Goal: Task Accomplishment & Management: Complete application form

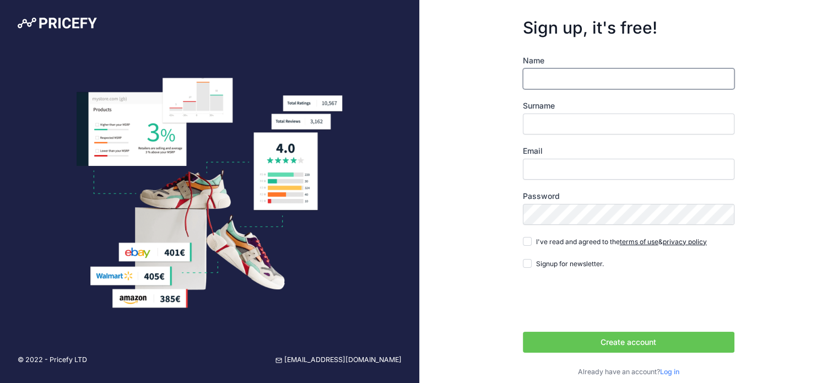
type input "D"
type input "S"
type input "Karan"
click at [553, 100] on label "Surname" at bounding box center [629, 105] width 212 height 11
click at [553, 114] on input "Surname" at bounding box center [629, 124] width 212 height 21
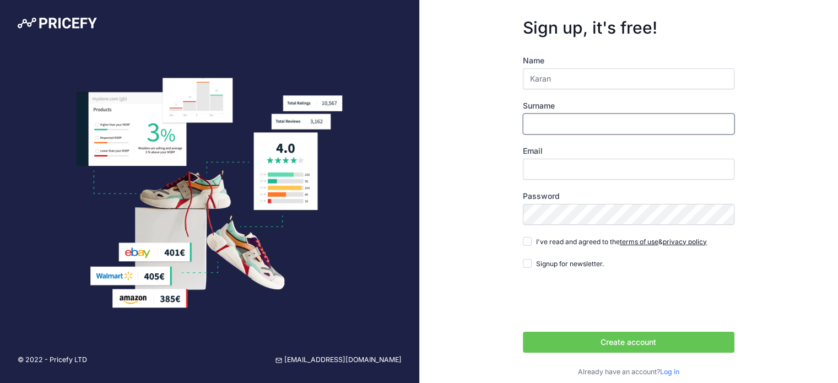
click at [566, 124] on input "Surname" at bounding box center [629, 124] width 212 height 21
type input "Palopian"
click at [583, 165] on input "Email" at bounding box center [629, 169] width 212 height 21
type input "[EMAIL_ADDRESS][DOMAIN_NAME]"
click at [468, 206] on div "Sign up, it's free! Name Karan Surname Palopian Email karnapalaniappan@gmail.co…" at bounding box center [628, 197] width 419 height 395
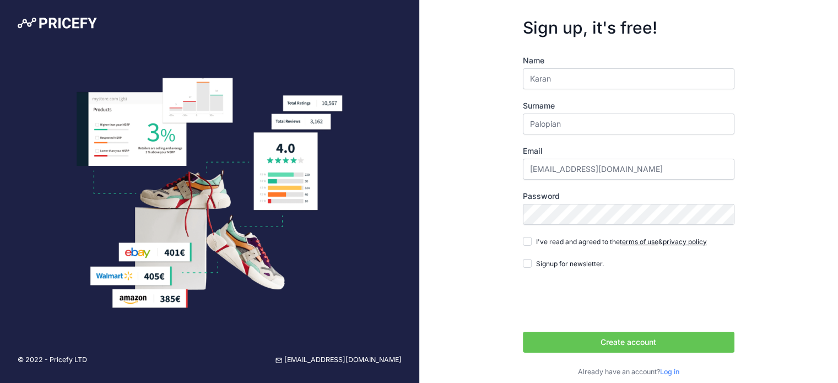
click at [568, 241] on span "I've read and agreed to the terms of use & privacy policy" at bounding box center [621, 242] width 171 height 8
click at [532, 241] on input "I've read and agreed to the terms of use & privacy policy" at bounding box center [527, 241] width 9 height 9
checkbox input "true"
click at [573, 250] on div "Name Karan Surname Palopian Email karnapalaniappan@gmail.com Password terms of …" at bounding box center [629, 216] width 212 height 322
click at [587, 334] on button "Create account" at bounding box center [629, 342] width 212 height 21
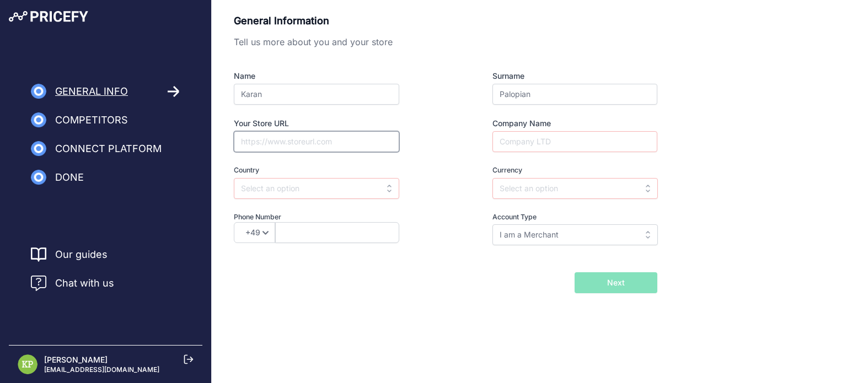
click at [298, 146] on input "Your Store URL" at bounding box center [316, 141] width 165 height 21
click at [309, 149] on input "Your Store URL" at bounding box center [316, 141] width 165 height 21
paste input "https://www.atlasrfidstore.com/"
type input "https://www.atlasrfidstore.com/"
click at [525, 146] on input "Company Name" at bounding box center [574, 141] width 165 height 21
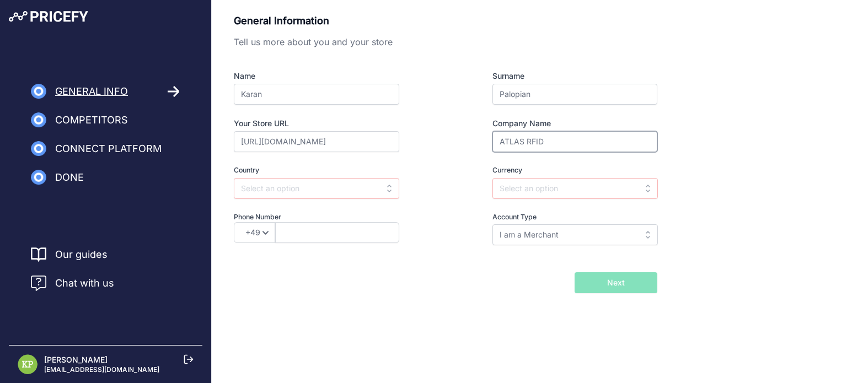
type input "ATLAS RFID"
click at [386, 190] on div at bounding box center [316, 188] width 165 height 21
click at [332, 182] on input "text" at bounding box center [316, 188] width 165 height 21
drag, startPoint x: 300, startPoint y: 210, endPoint x: 292, endPoint y: 227, distance: 19.2
click at [294, 220] on div "United Arab Emirates" at bounding box center [303, 213] width 138 height 20
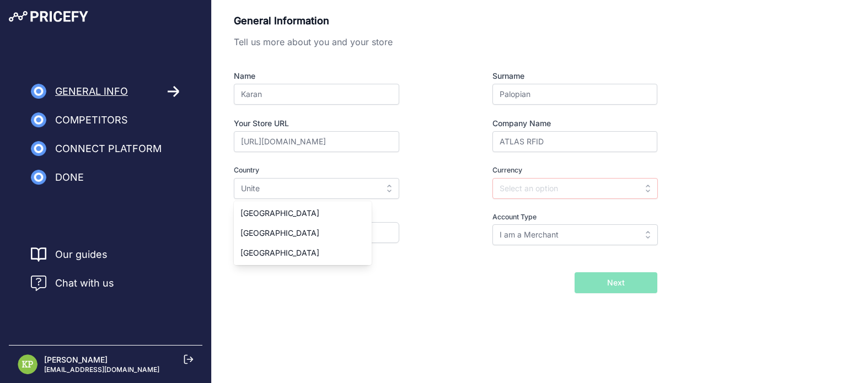
type input "United Arab Emirates"
type input "AED"
select select "971"
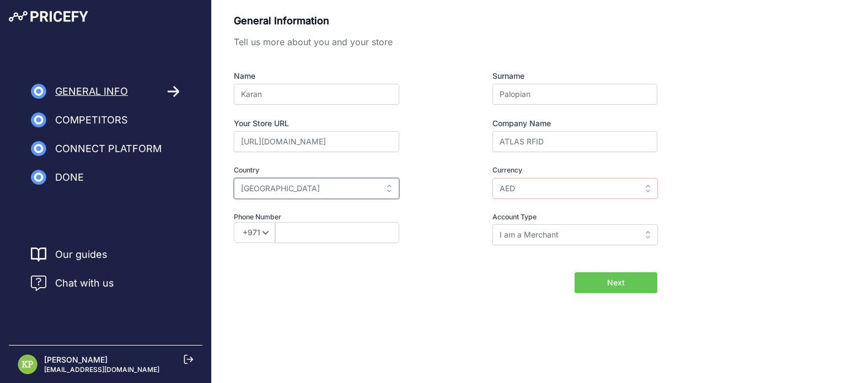
click at [284, 194] on input "United Arab Emirates" at bounding box center [316, 188] width 165 height 21
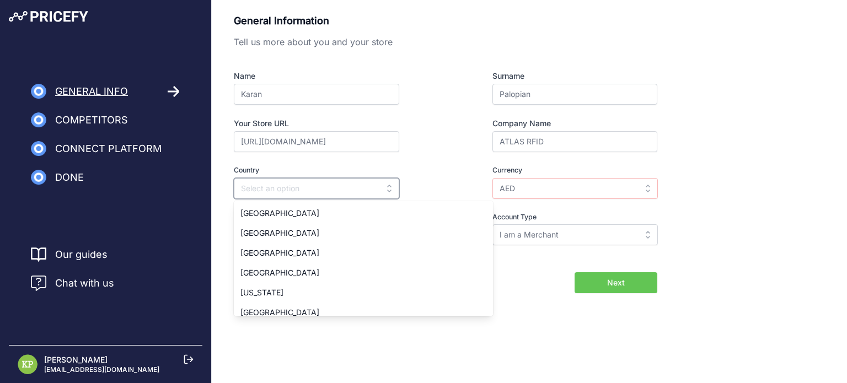
type input "n"
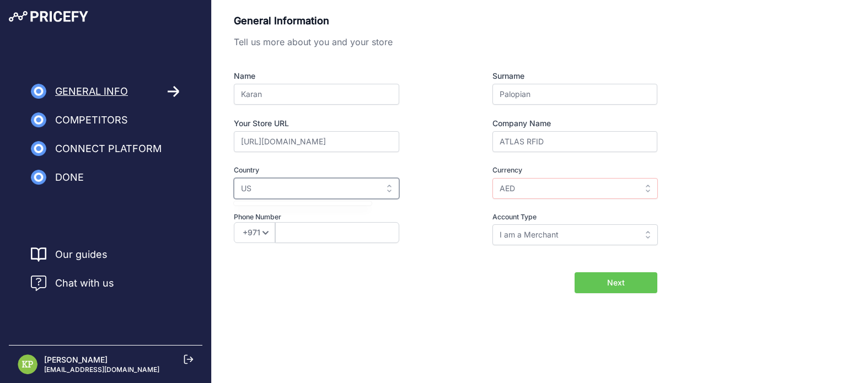
type input "U"
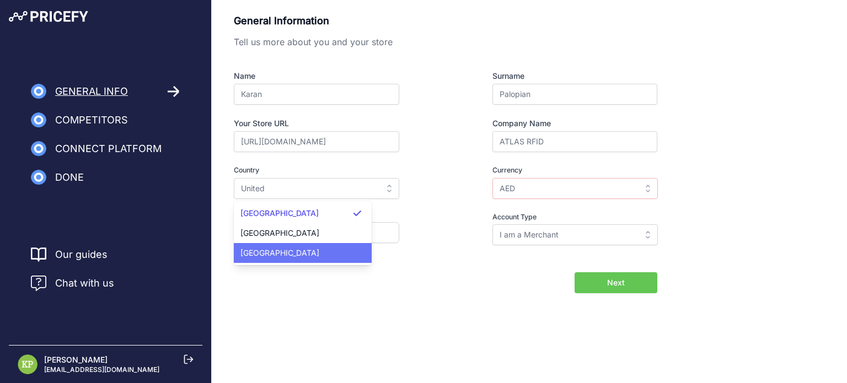
click at [284, 256] on span "United States" at bounding box center [279, 252] width 79 height 9
type input "United States"
type input "USD"
select select "1"
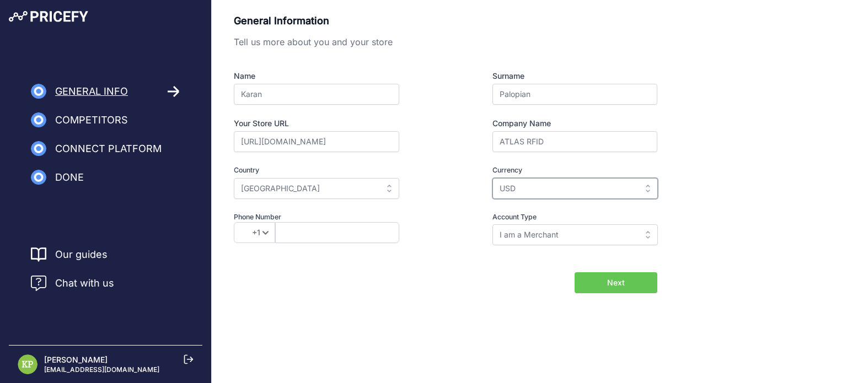
click at [608, 196] on input "USD" at bounding box center [574, 188] width 165 height 21
type input "USD"
click at [563, 236] on input "I am a Merchant" at bounding box center [574, 234] width 165 height 21
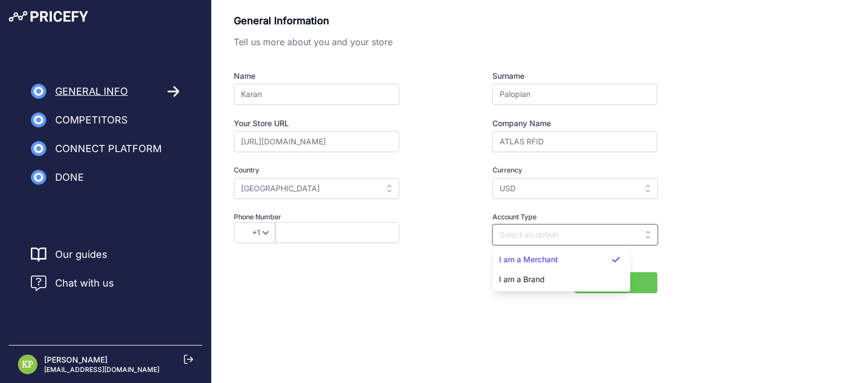
click at [562, 240] on input "text" at bounding box center [574, 234] width 165 height 21
type input "I am a Merchant"
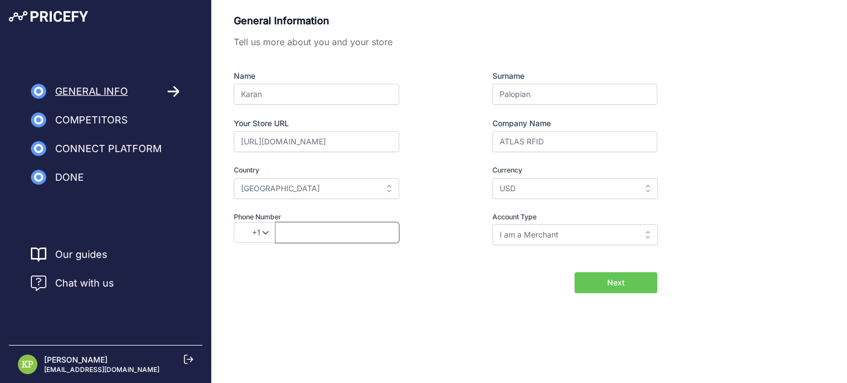
click at [379, 239] on input "text" at bounding box center [337, 232] width 124 height 21
click at [267, 235] on select "+49 +43 +32 +1 +86 +34 +358 +33 +30 +39 +81 +352 +31 +48 +351 +420 +44 +46 +41 …" at bounding box center [254, 232] width 41 height 21
click at [266, 235] on select "+49 +43 +32 +1 +86 +34 +358 +33 +30 +39 +81 +352 +31 +48 +351 +420 +44 +46 +41 …" at bounding box center [254, 232] width 41 height 21
click at [294, 232] on input "text" at bounding box center [337, 232] width 124 height 21
type input "5024718404"
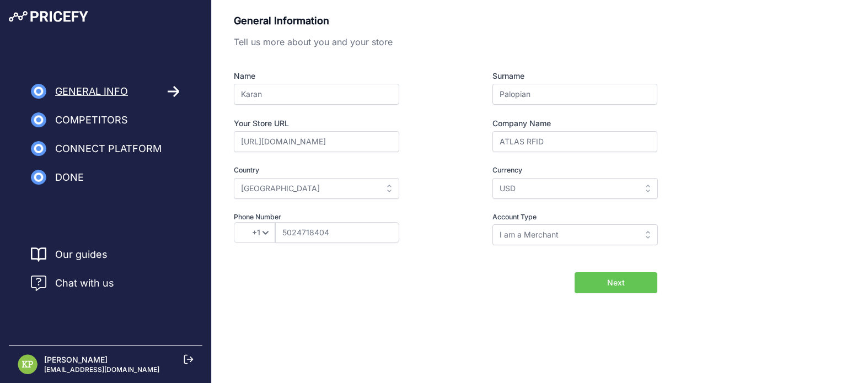
click at [641, 290] on button "Next" at bounding box center [615, 282] width 83 height 21
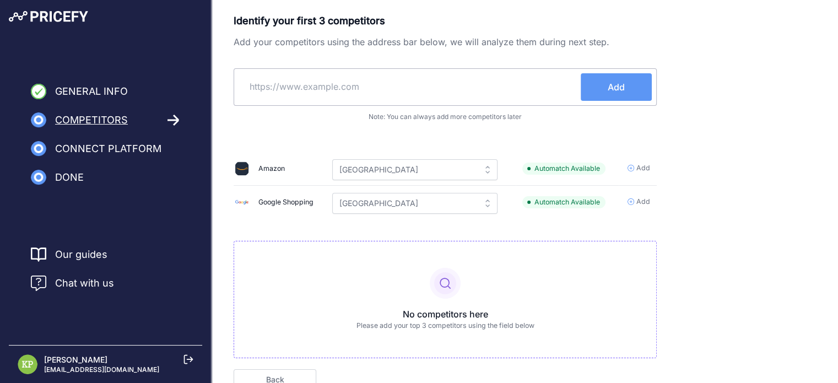
click at [300, 83] on input "text" at bounding box center [410, 86] width 342 height 26
click at [331, 95] on input "text" at bounding box center [410, 86] width 342 height 26
paste input "https://www.barcodesinc.com/generator/index.php?srsltid=AfmBOooY7ancMCZr6B9sRJX…"
type input "https://www.barcodesinc.com/generator/index.php?srsltid=AfmBOooY7ancMCZr6B9sRJX…"
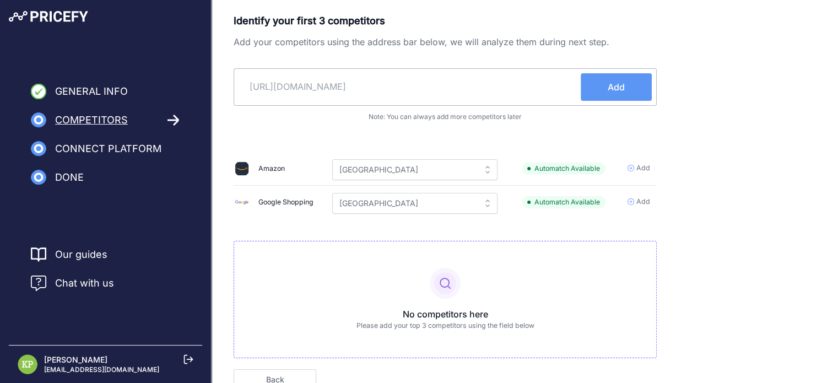
click at [612, 87] on span "Add" at bounding box center [616, 86] width 17 height 13
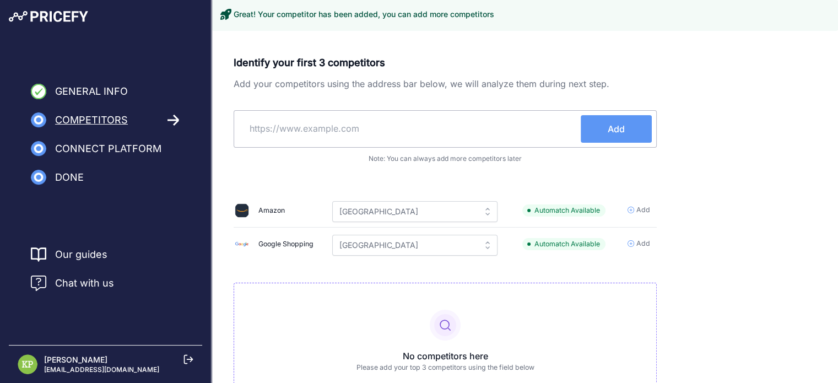
click at [435, 143] on div "Add" at bounding box center [445, 128] width 423 height 37
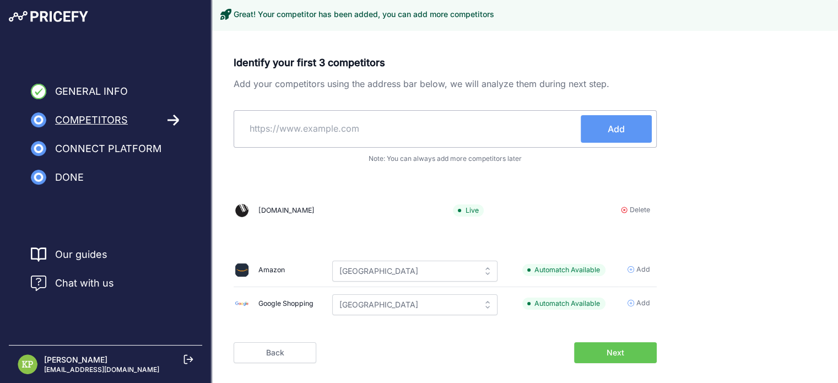
click at [438, 136] on input "text" at bounding box center [410, 128] width 342 height 26
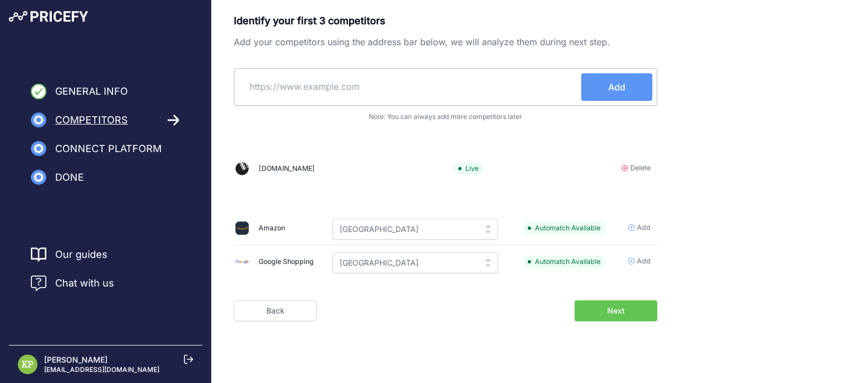
paste input "https://gatewayrfidstore.com/"
type input "https://gatewayrfidstore.com/"
click at [602, 83] on button "Add" at bounding box center [616, 87] width 71 height 28
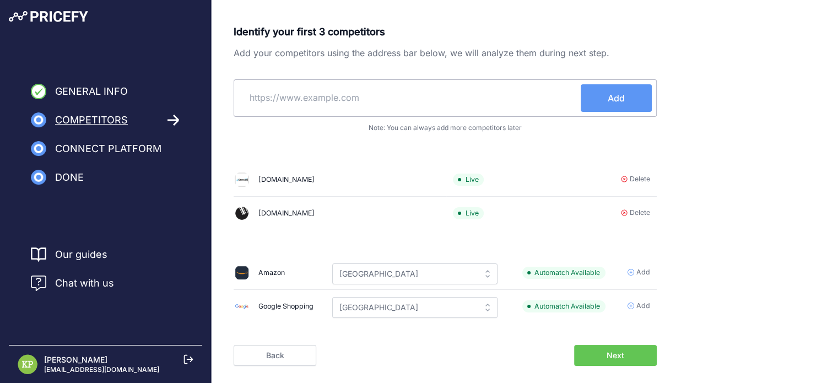
scroll to position [61, 0]
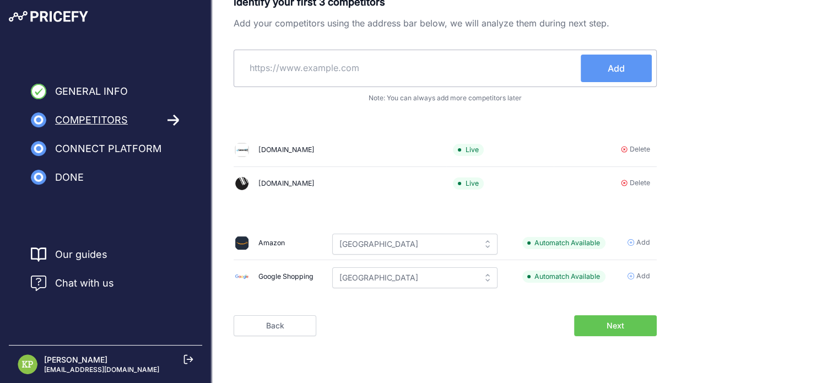
click at [624, 327] on button "Next" at bounding box center [615, 325] width 83 height 21
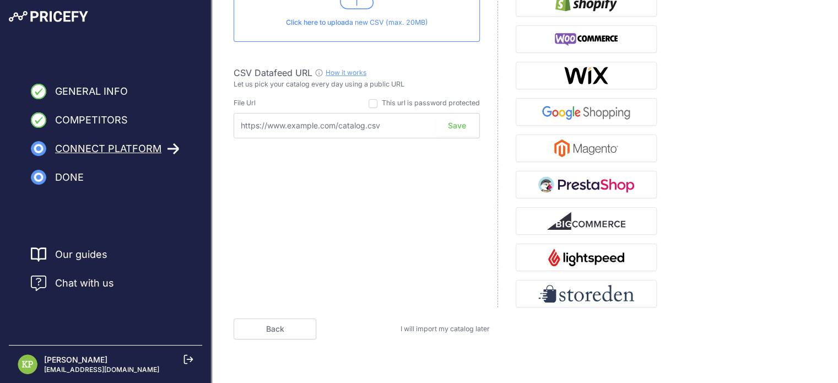
scroll to position [133, 0]
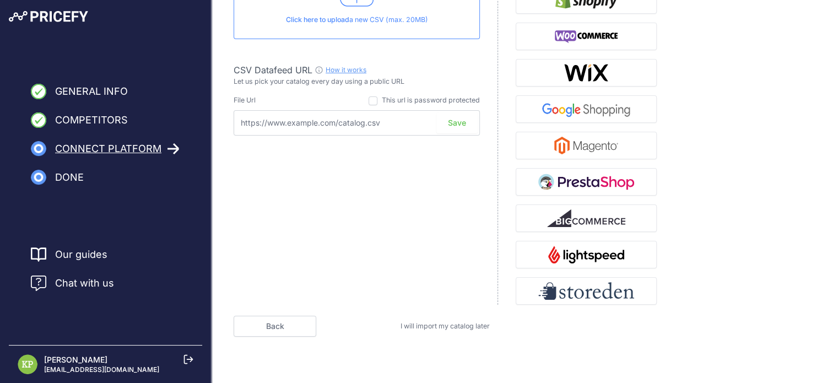
click at [439, 325] on span "I will import my catalog later" at bounding box center [445, 326] width 89 height 8
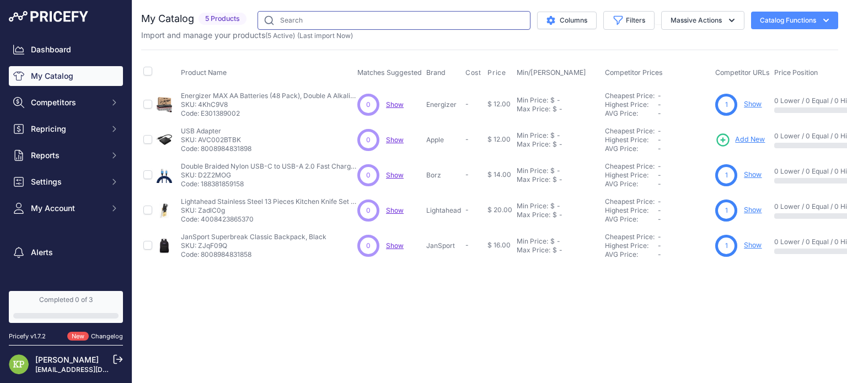
click at [304, 14] on input "text" at bounding box center [393, 20] width 273 height 19
click at [94, 80] on link "My Catalog" at bounding box center [66, 76] width 114 height 20
click at [827, 22] on icon "button" at bounding box center [825, 20] width 11 height 11
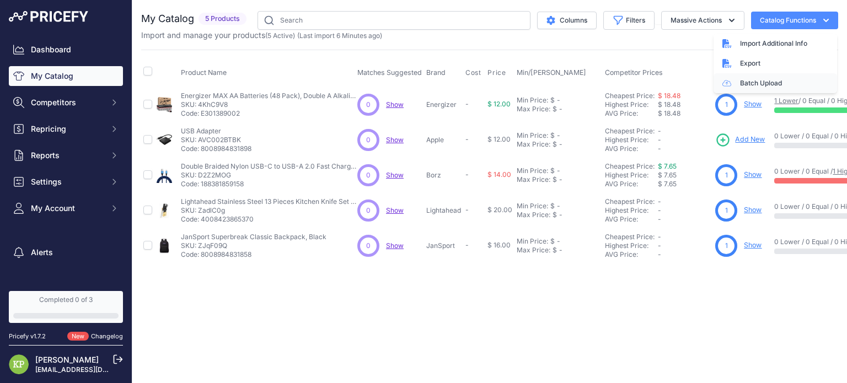
click at [759, 90] on link "Batch Upload" at bounding box center [774, 83] width 123 height 20
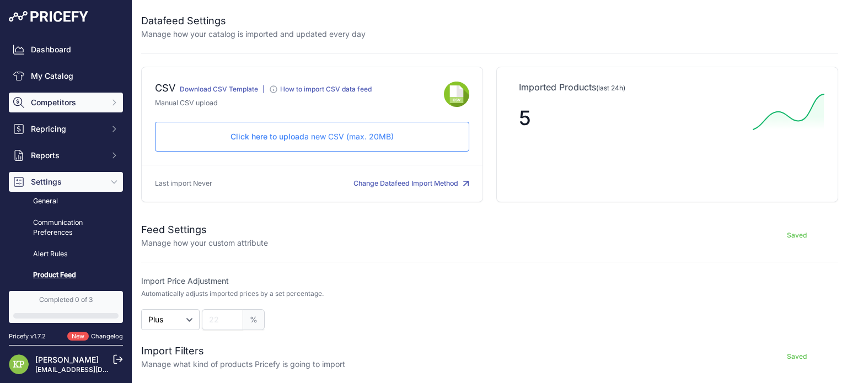
click at [95, 103] on button "Competitors" at bounding box center [66, 103] width 114 height 20
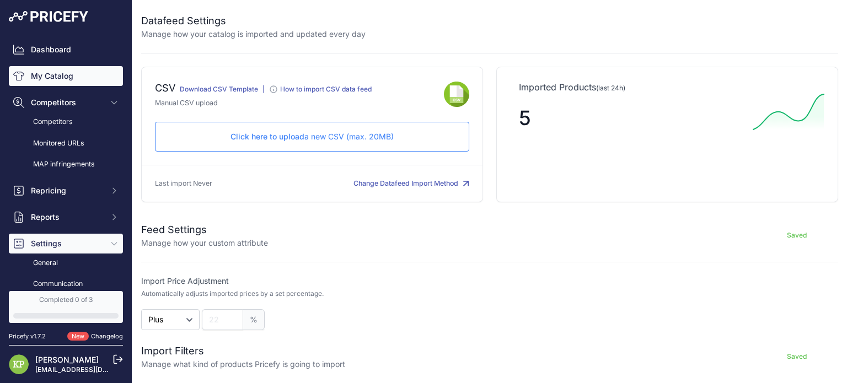
click at [101, 73] on link "My Catalog" at bounding box center [66, 76] width 114 height 20
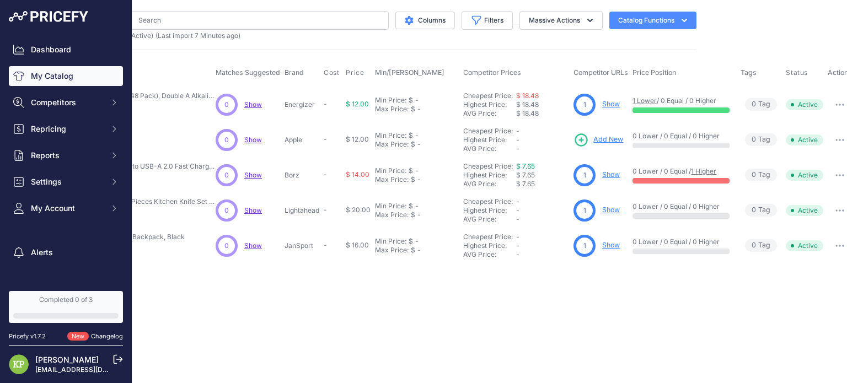
scroll to position [0, 148]
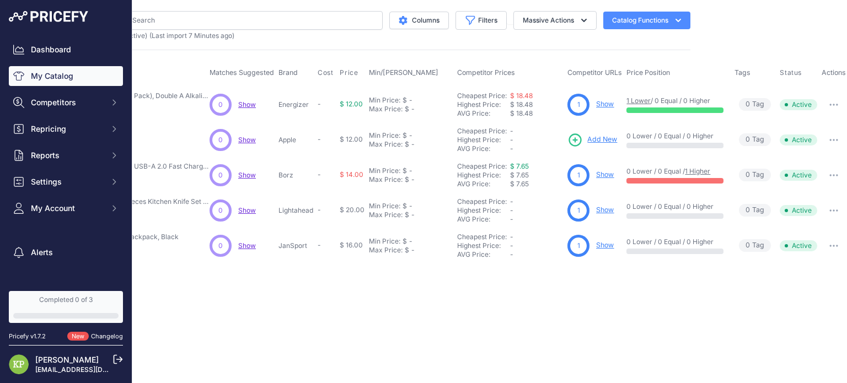
click at [605, 175] on link "Show" at bounding box center [605, 174] width 18 height 8
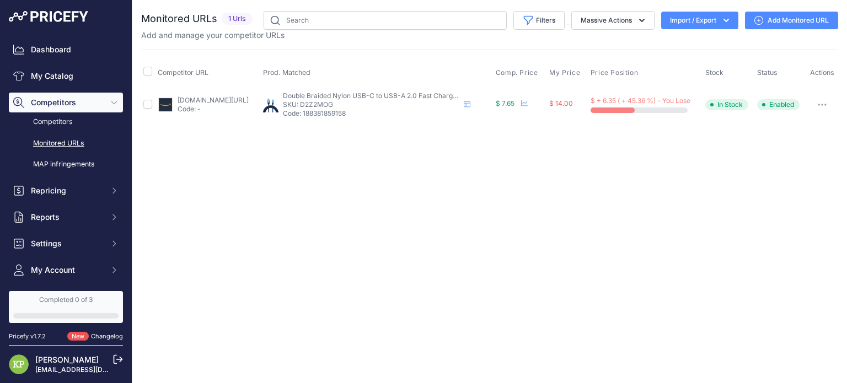
click at [709, 17] on button "Import / Export" at bounding box center [699, 21] width 77 height 18
click at [700, 41] on span "Import" at bounding box center [691, 43] width 20 height 9
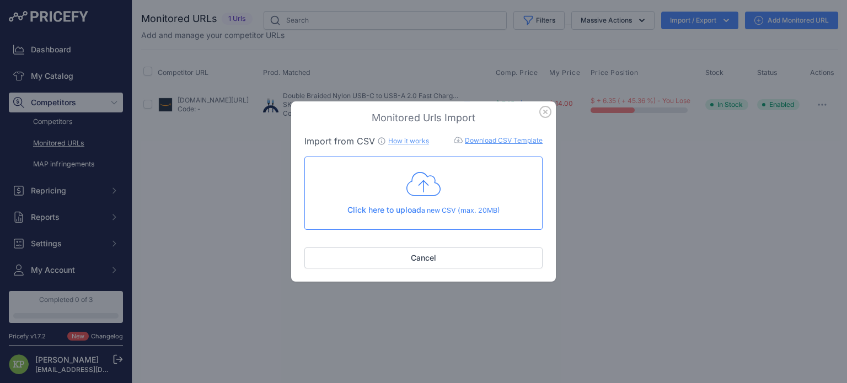
click at [396, 141] on link "How it works" at bounding box center [408, 141] width 41 height 8
click at [546, 116] on icon "button" at bounding box center [545, 112] width 12 height 12
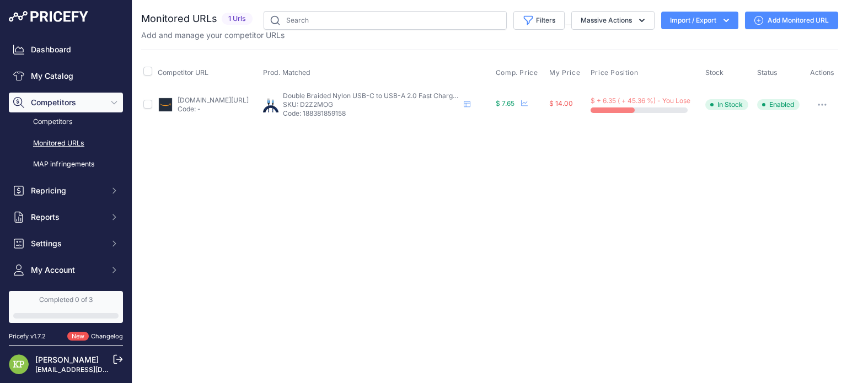
click at [238, 13] on span "1 Urls" at bounding box center [237, 19] width 31 height 13
click at [77, 120] on link "Competitors" at bounding box center [66, 121] width 114 height 19
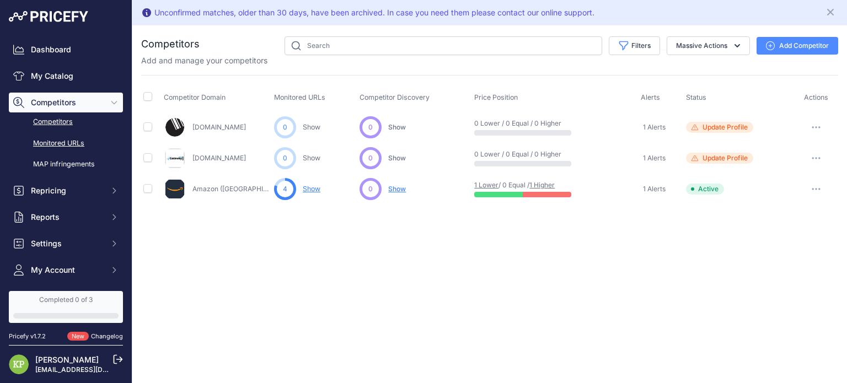
click at [71, 139] on link "Monitored URLs" at bounding box center [66, 143] width 114 height 19
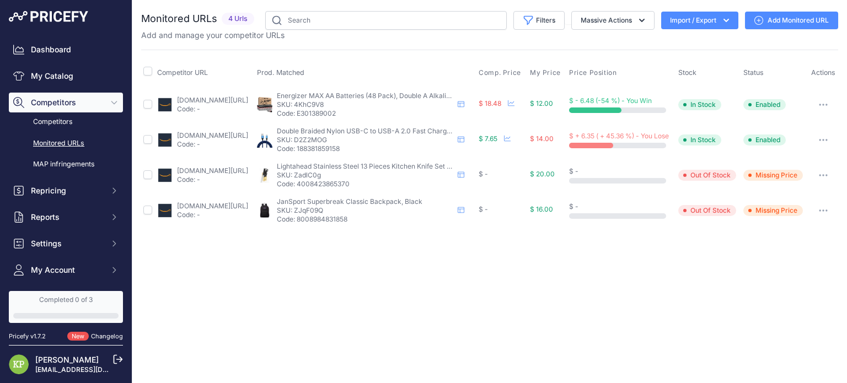
click at [154, 79] on th at bounding box center [148, 73] width 14 height 28
click at [150, 73] on input "checkbox" at bounding box center [147, 71] width 9 height 9
checkbox input "true"
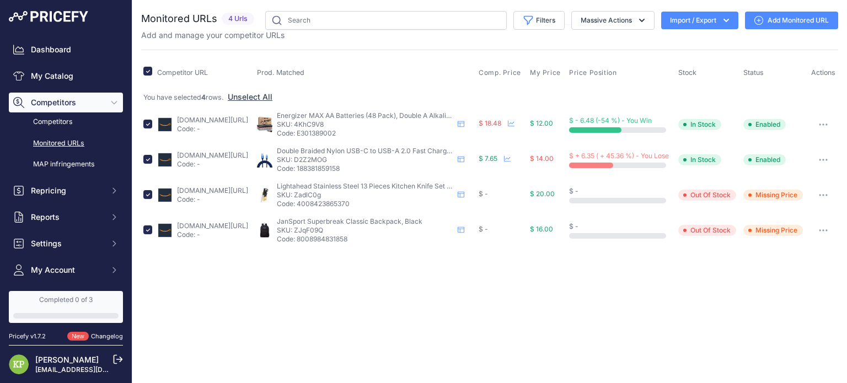
click at [646, 125] on span "$ - 6.48 (-54 %) - You Win" at bounding box center [610, 120] width 83 height 8
drag, startPoint x: 618, startPoint y: 136, endPoint x: 508, endPoint y: 140, distance: 110.3
click at [508, 140] on tr "amazon.com/amazonbasics-performance-alkaline-batteries-count/dp/b00mnv8e0c/?pri…" at bounding box center [489, 124] width 697 height 35
click at [453, 138] on p "Code: E301389002" at bounding box center [365, 133] width 176 height 9
click at [635, 328] on div "Close You are not connected to the internet." at bounding box center [489, 191] width 714 height 383
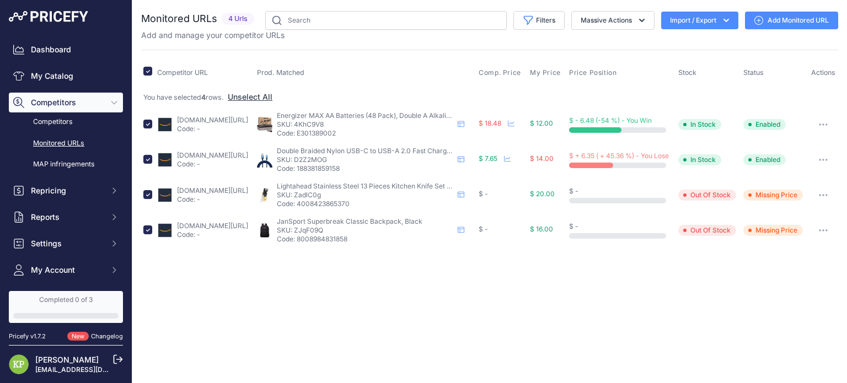
click at [635, 328] on div "Close You are not connected to the internet." at bounding box center [489, 191] width 714 height 383
click at [621, 337] on div "Close You are not connected to the internet." at bounding box center [489, 191] width 714 height 383
click at [94, 193] on span "Repricing" at bounding box center [67, 190] width 72 height 11
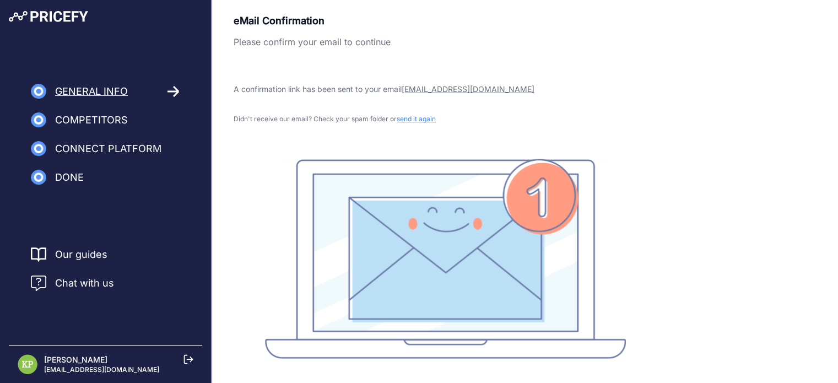
click at [435, 68] on div "eMail Confirmation Please confirm your email to continue A confirmation link ha…" at bounding box center [445, 186] width 423 height 346
drag, startPoint x: 435, startPoint y: 68, endPoint x: 443, endPoint y: 60, distance: 11.7
click at [434, 68] on div "eMail Confirmation Please confirm your email to continue A confirmation link ha…" at bounding box center [445, 186] width 423 height 346
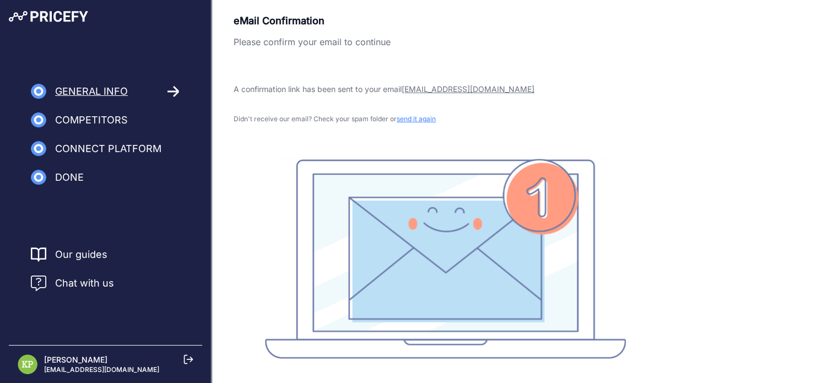
click at [40, 20] on img at bounding box center [48, 16] width 79 height 11
